Goal: Use online tool/utility: Utilize a website feature to perform a specific function

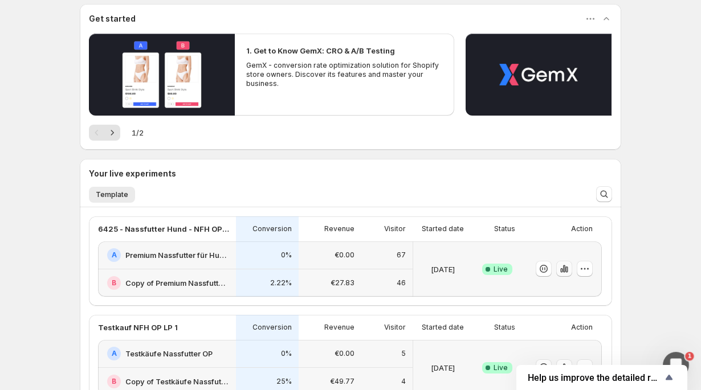
click at [561, 271] on icon "button" at bounding box center [561, 270] width 2 height 5
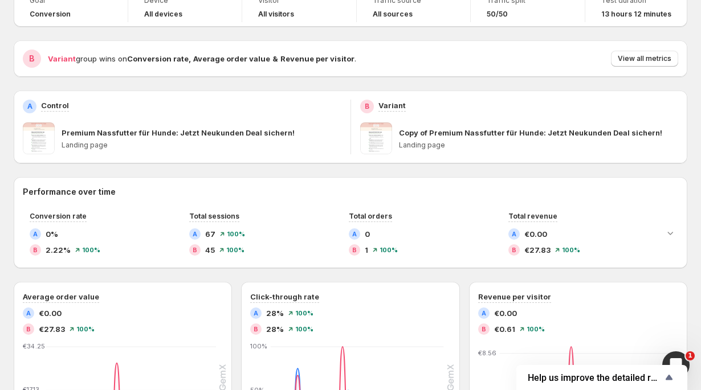
scroll to position [59, 0]
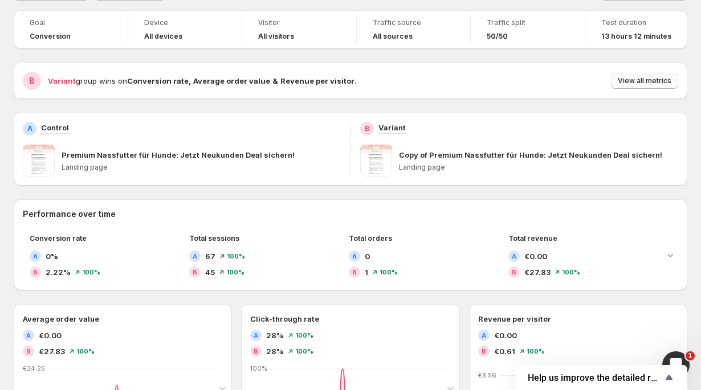
click at [618, 78] on button "View all metrics" at bounding box center [644, 81] width 67 height 16
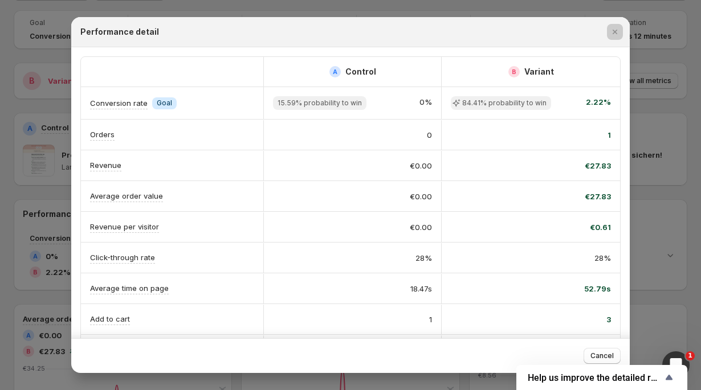
click at [653, 64] on div at bounding box center [350, 195] width 701 height 390
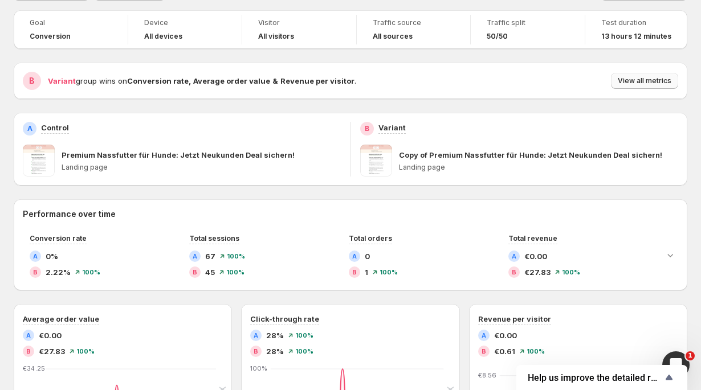
click at [640, 80] on span "View all metrics" at bounding box center [645, 80] width 54 height 9
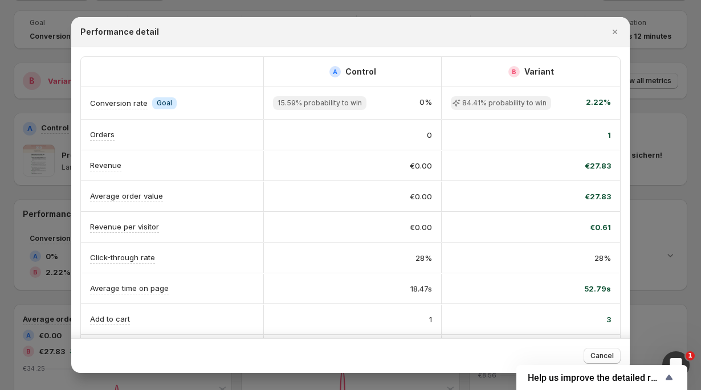
click at [643, 79] on div at bounding box center [350, 195] width 701 height 390
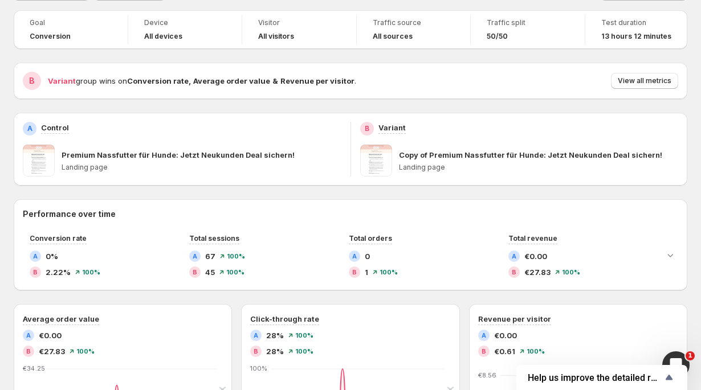
scroll to position [0, 0]
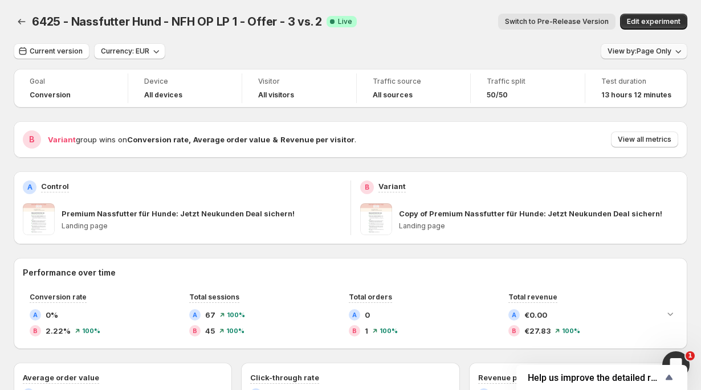
click at [659, 46] on button "View by: Page Only" at bounding box center [643, 51] width 87 height 16
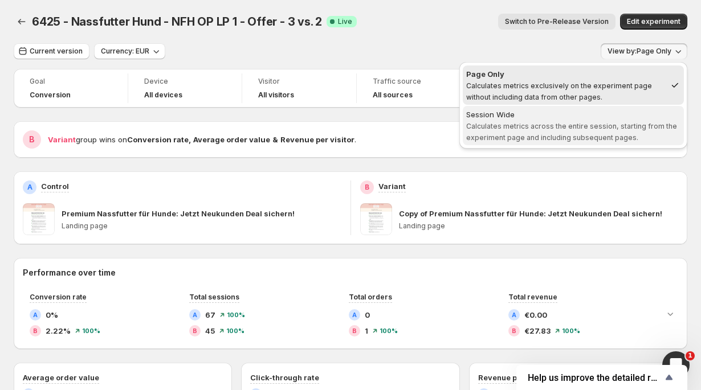
click at [626, 122] on span "Calculates metrics across the entire session, starting from the experiment page…" at bounding box center [571, 132] width 211 height 20
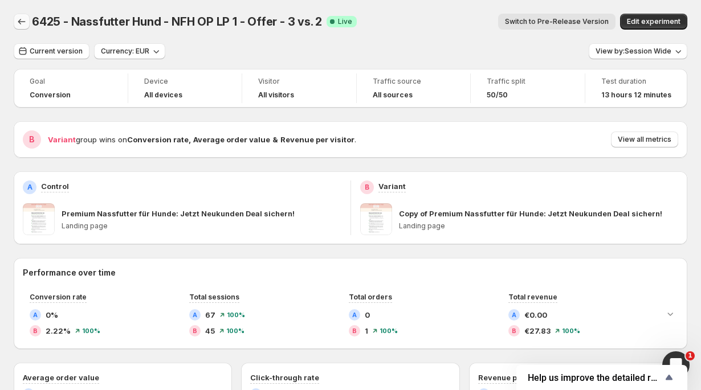
click at [16, 19] on icon "Back" at bounding box center [21, 21] width 11 height 11
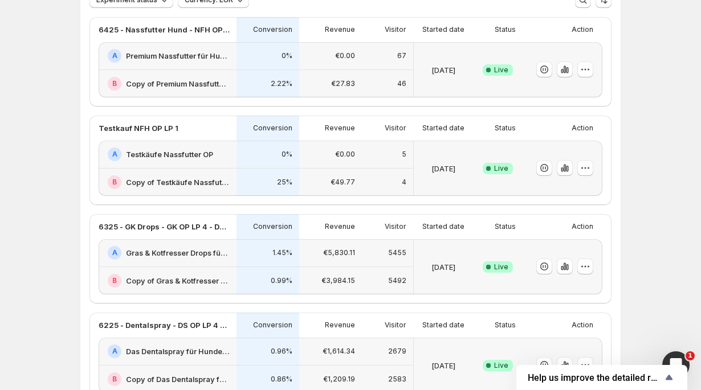
scroll to position [91, 0]
click at [560, 265] on icon "button" at bounding box center [564, 265] width 11 height 11
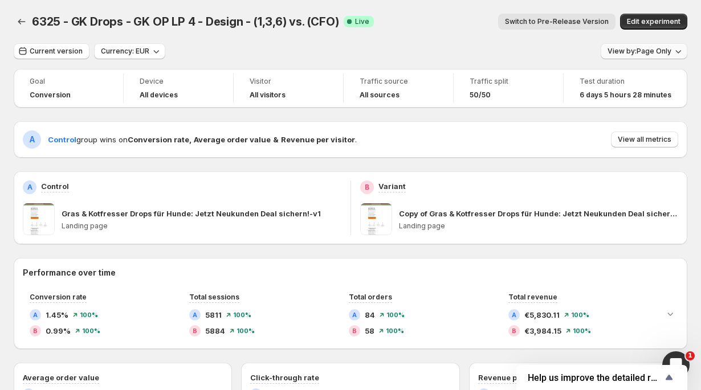
click at [659, 55] on span "View by: Page Only" at bounding box center [639, 51] width 64 height 9
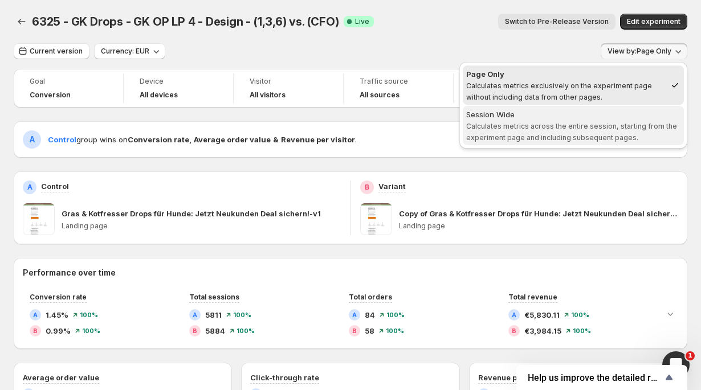
click at [627, 120] on span "Session Wide Calculates metrics across the entire session, starting from the ex…" at bounding box center [573, 126] width 214 height 34
